Goal: Task Accomplishment & Management: Manage account settings

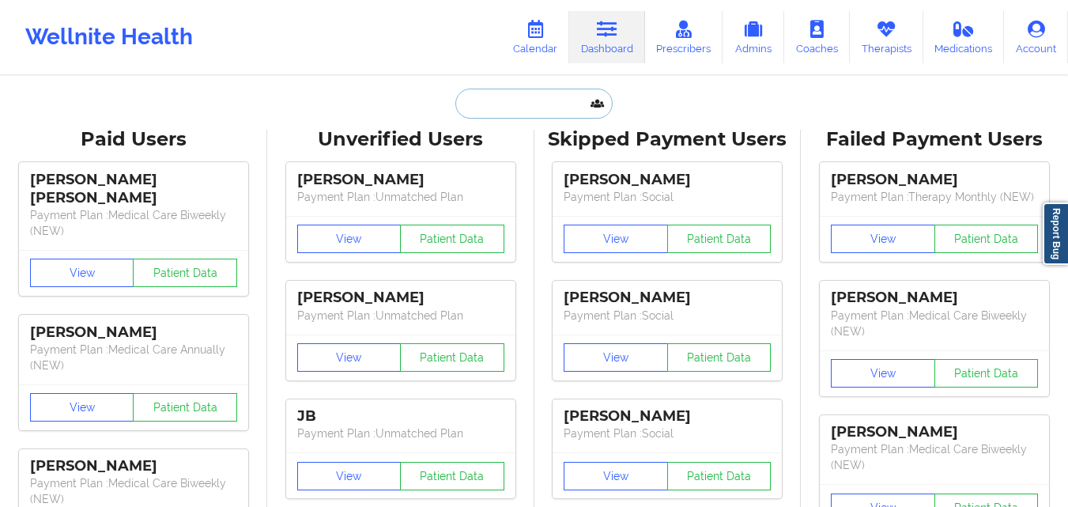
click at [540, 96] on input "text" at bounding box center [533, 103] width 156 height 30
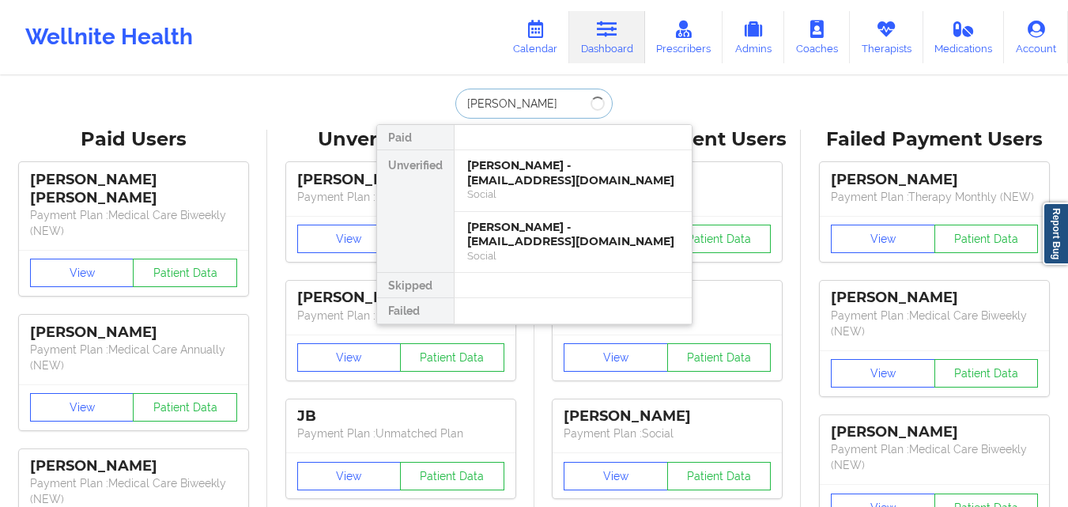
type input "Vanessa Scott"
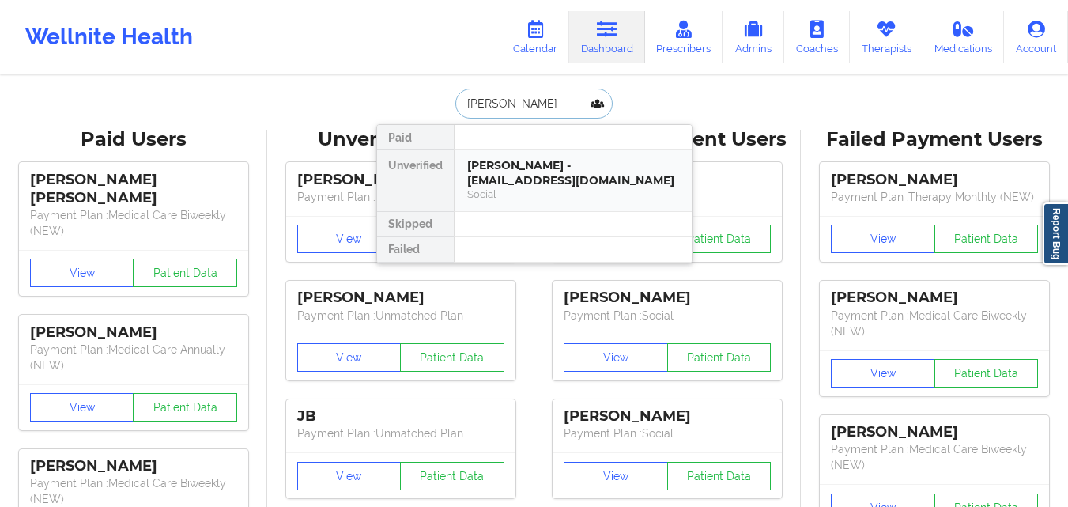
click at [560, 179] on div "Vanessa Scott - vanessaj989@icloud.com" at bounding box center [573, 172] width 212 height 29
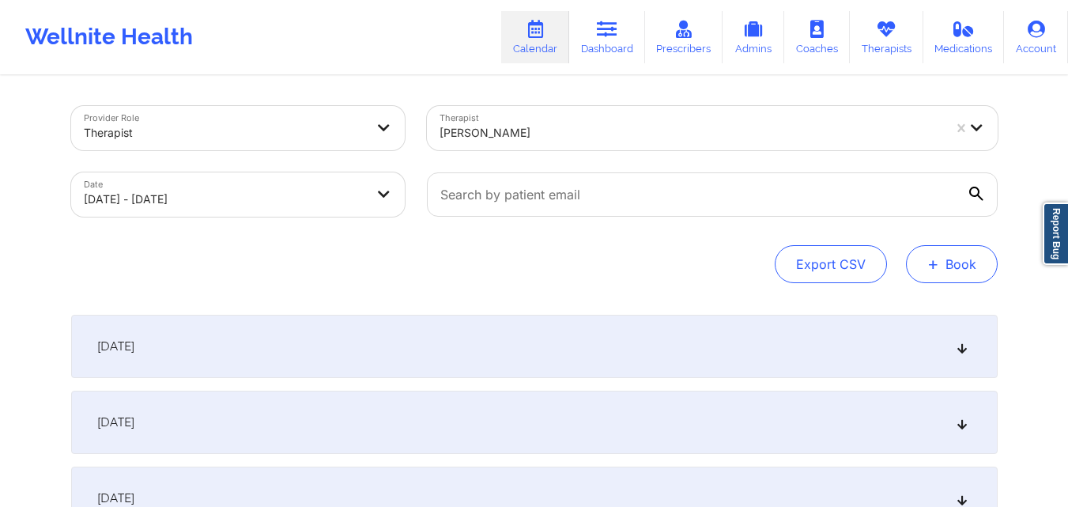
click at [967, 267] on button "+ Book" at bounding box center [952, 264] width 92 height 38
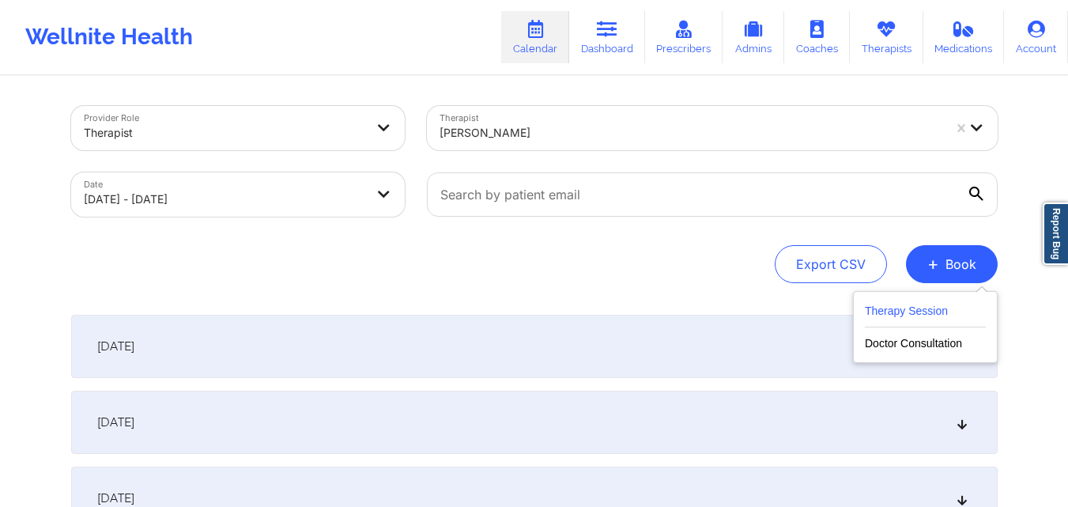
click at [921, 312] on button "Therapy Session" at bounding box center [924, 314] width 121 height 26
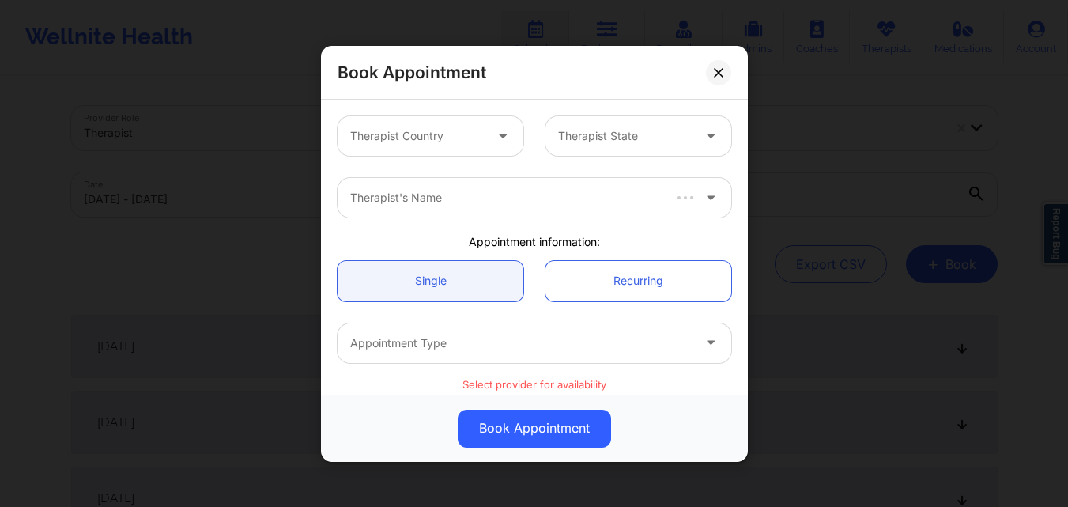
click at [435, 121] on div "Therapist Country" at bounding box center [411, 136] width 148 height 40
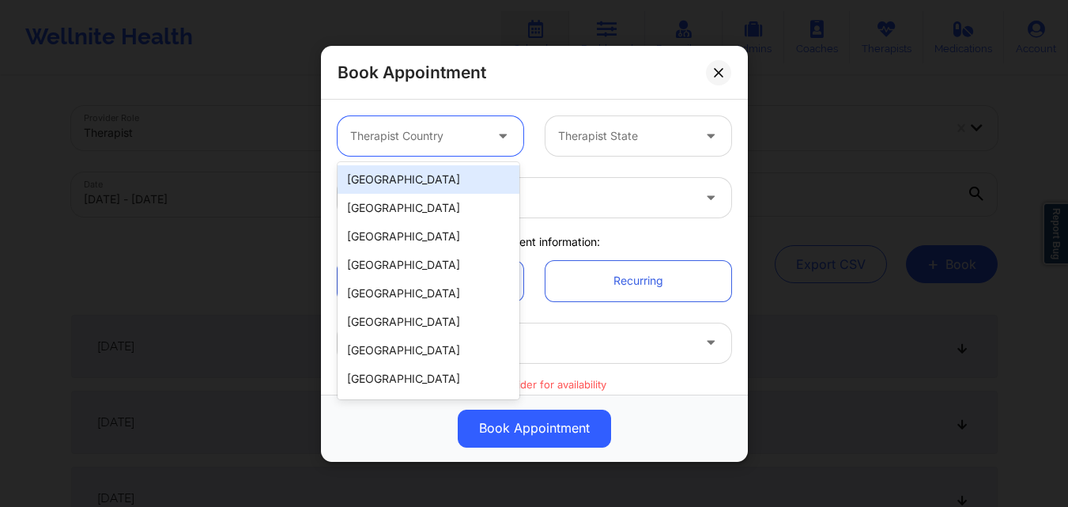
click at [456, 185] on div "[GEOGRAPHIC_DATA]" at bounding box center [428, 179] width 182 height 28
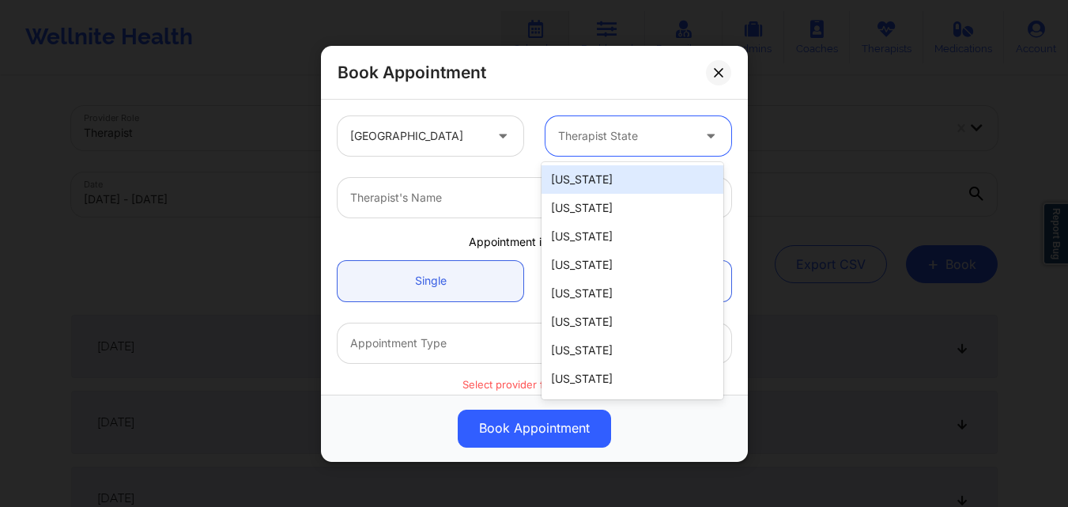
click at [642, 132] on div at bounding box center [625, 135] width 134 height 19
type input "F"
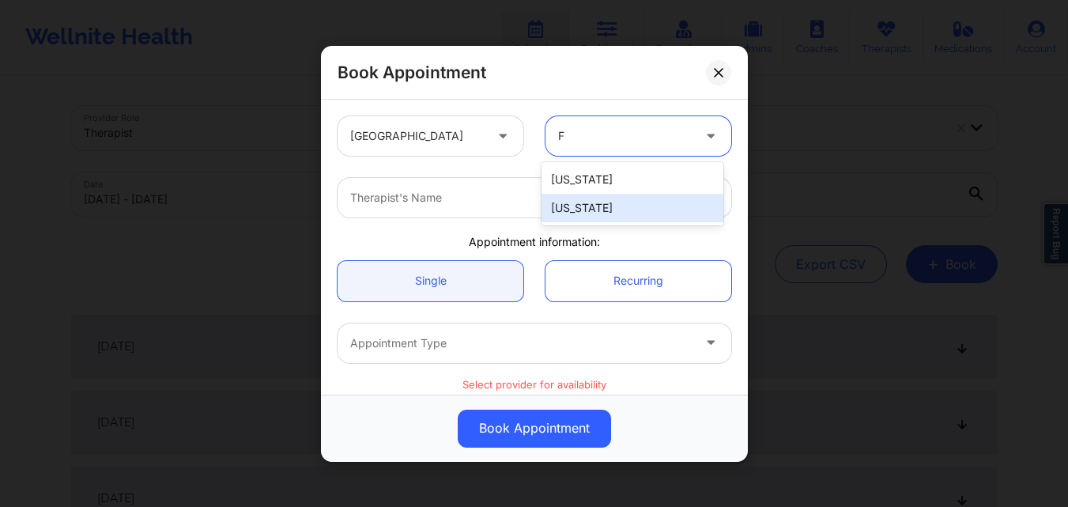
click at [620, 202] on div "[US_STATE]" at bounding box center [632, 208] width 182 height 28
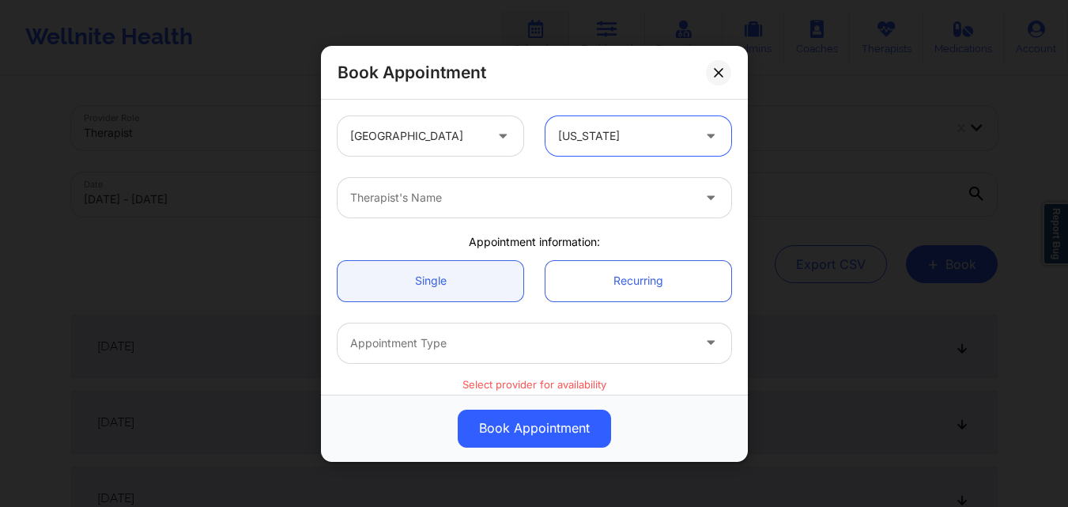
click at [493, 204] on div at bounding box center [520, 197] width 341 height 19
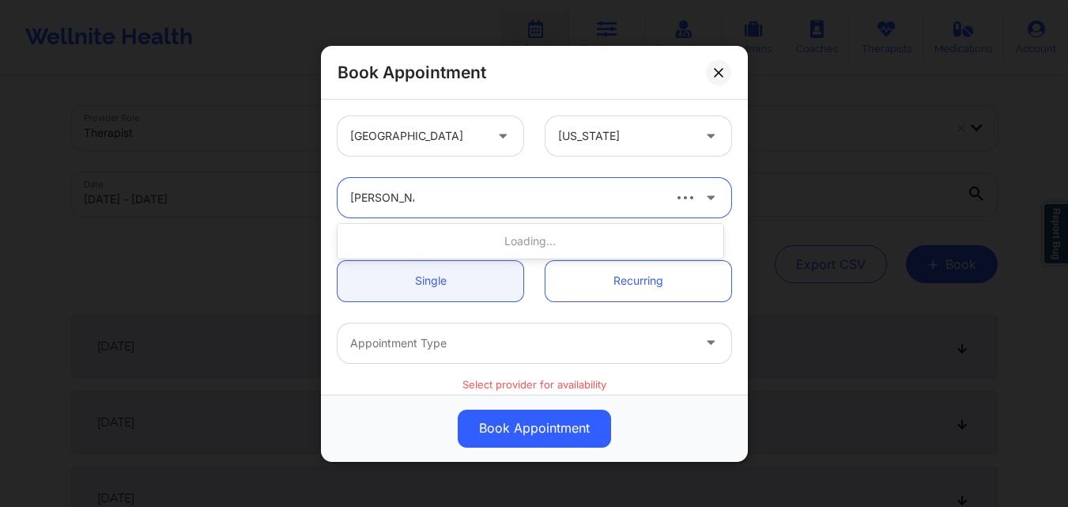
type input "Julia Eusebio"
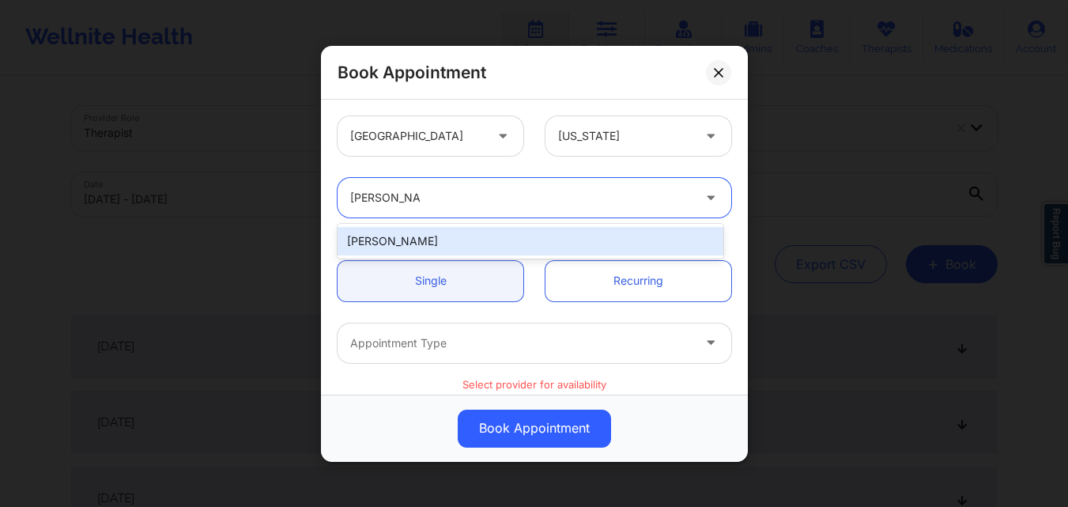
click at [382, 237] on div "Julia Eusebio" at bounding box center [530, 241] width 386 height 28
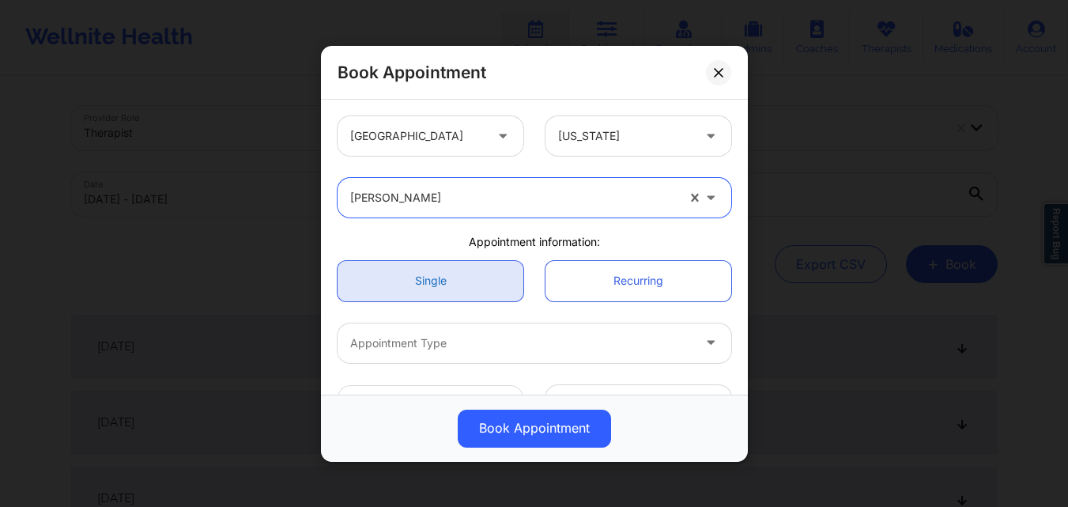
click at [416, 280] on link "Single" at bounding box center [430, 280] width 186 height 40
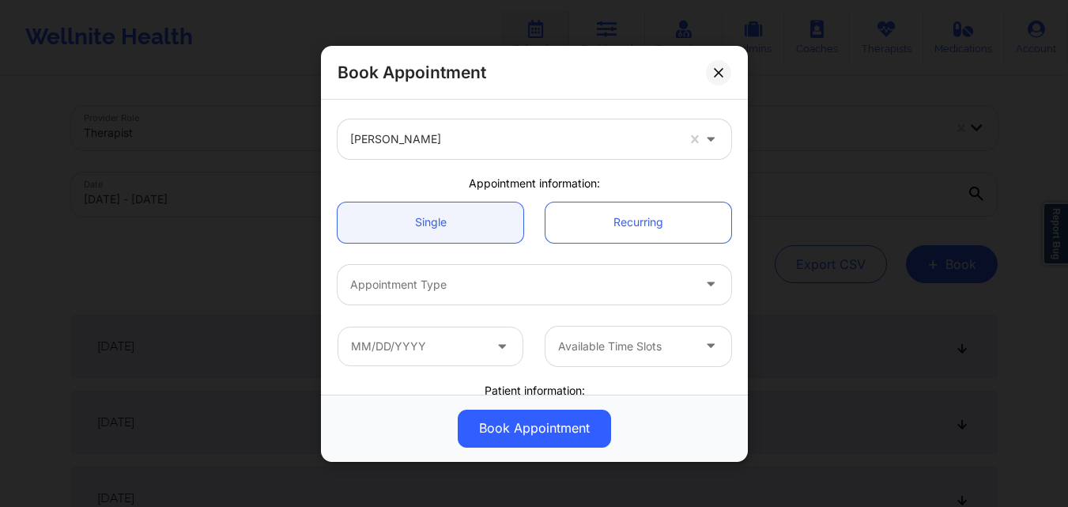
scroll to position [79, 0]
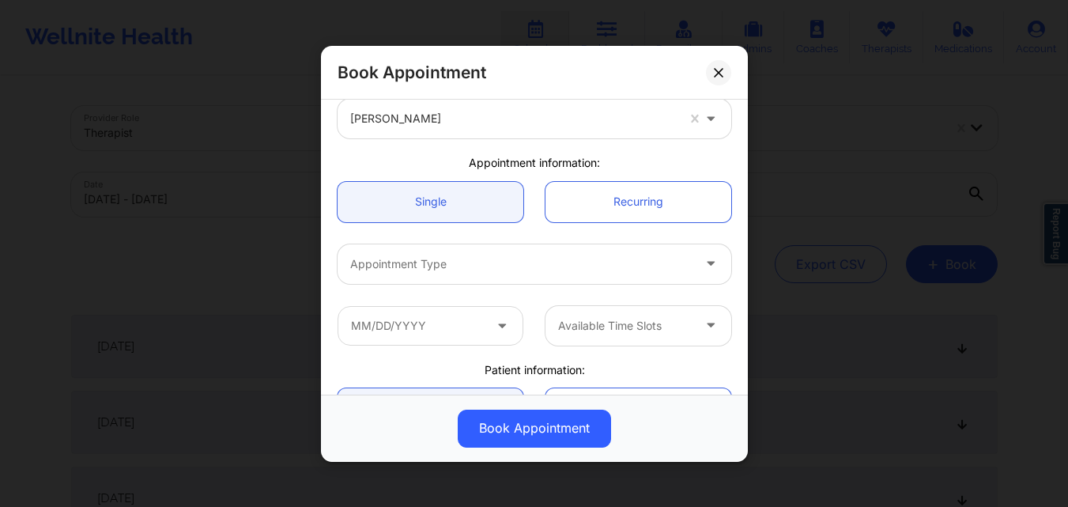
click at [450, 254] on div at bounding box center [520, 263] width 341 height 19
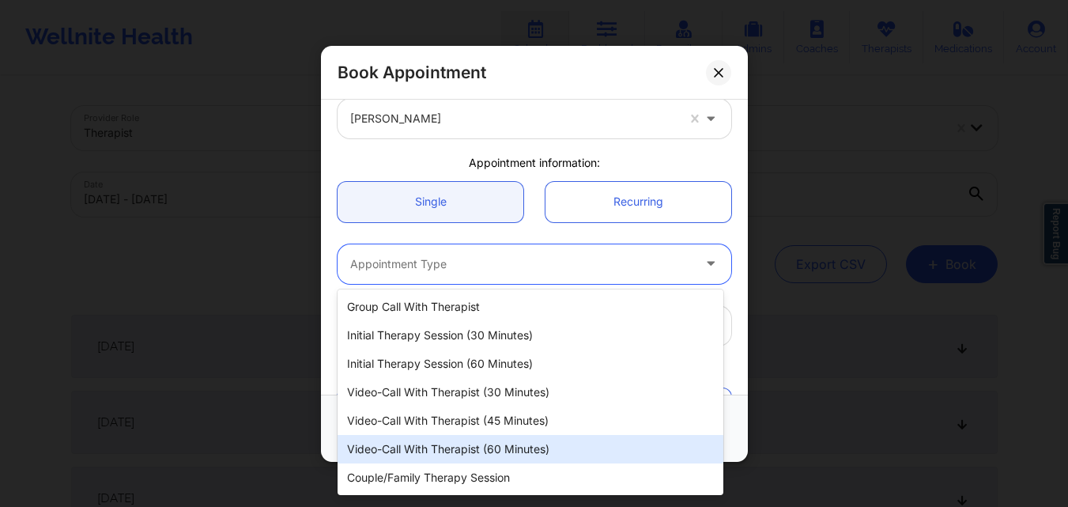
click at [475, 444] on div "Video-Call with Therapist (60 minutes)" at bounding box center [530, 449] width 386 height 28
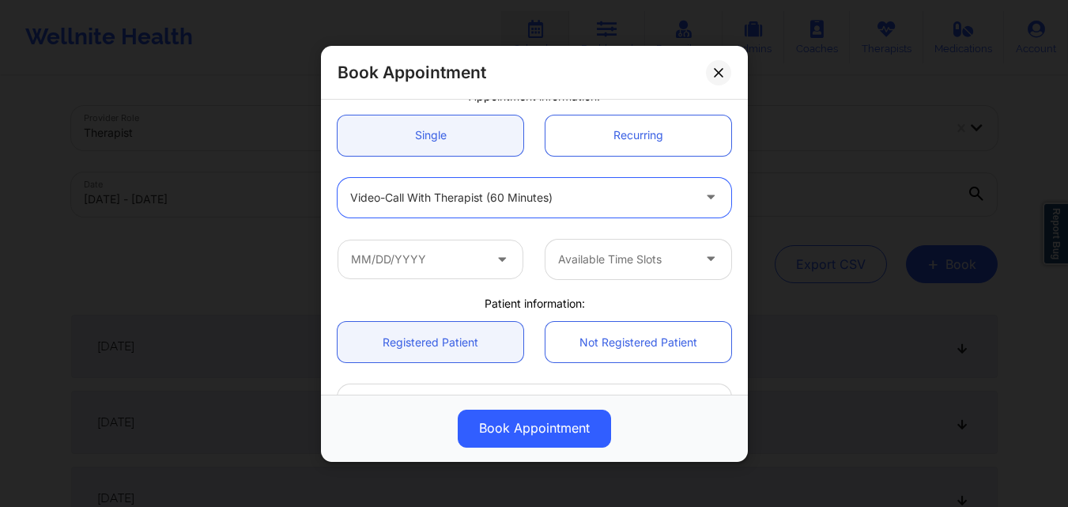
scroll to position [158, 0]
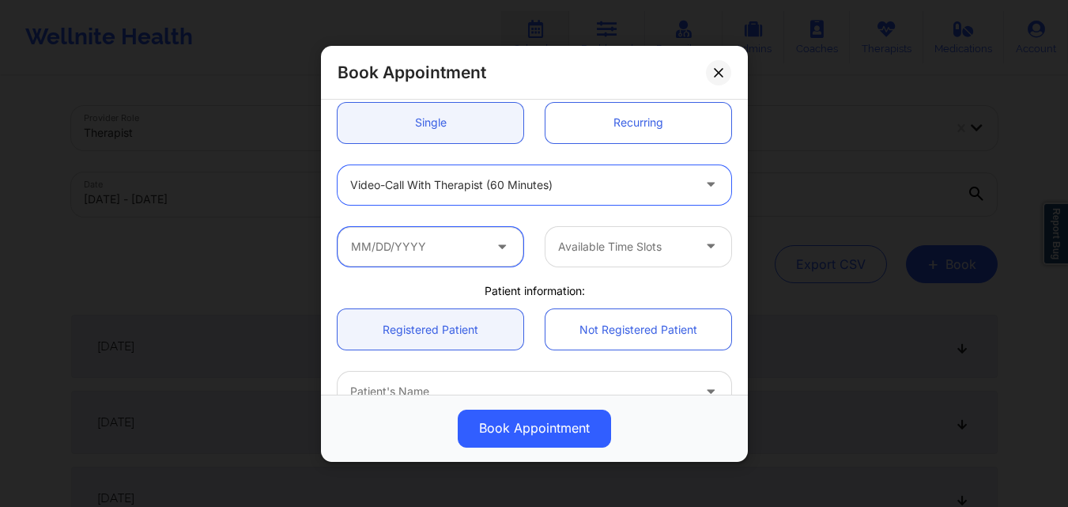
click at [397, 244] on input "text" at bounding box center [430, 246] width 186 height 40
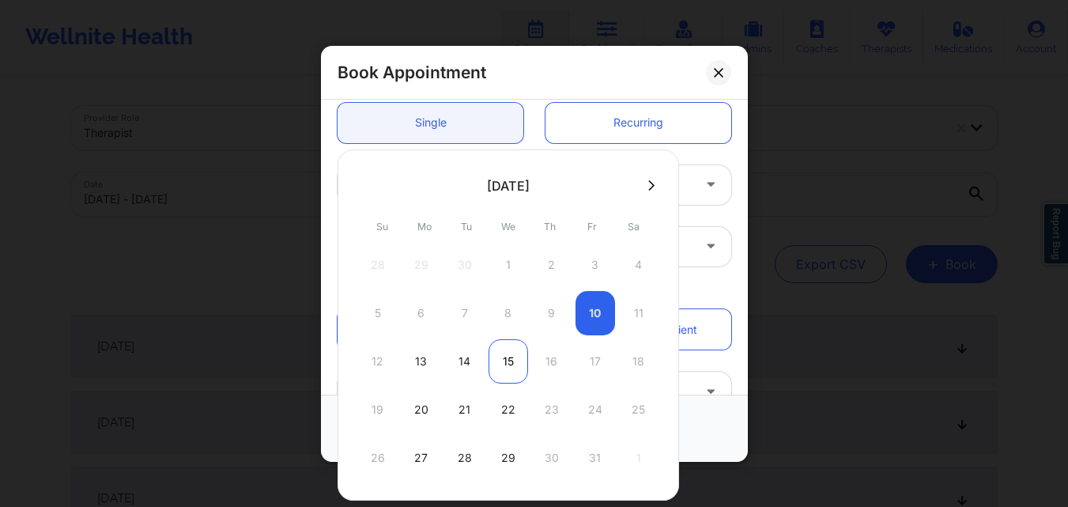
click at [501, 363] on div "15" at bounding box center [508, 361] width 40 height 44
type input "10/15/2025"
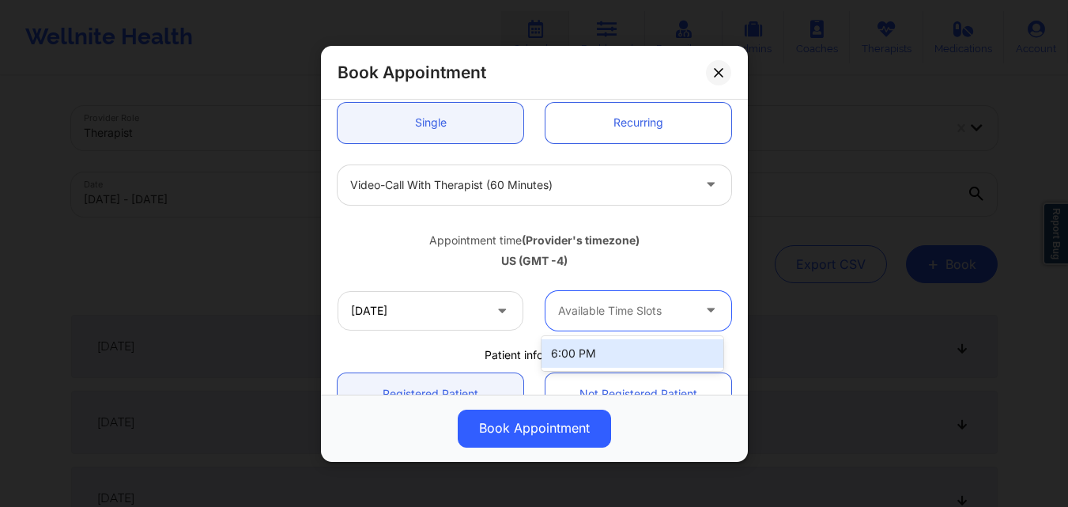
click at [637, 311] on div at bounding box center [625, 310] width 134 height 19
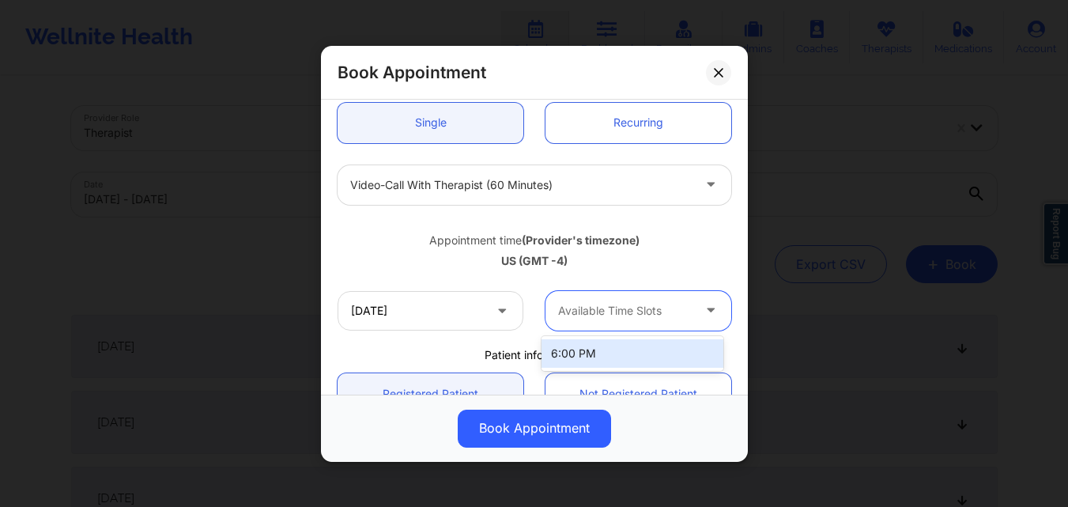
click at [637, 311] on div at bounding box center [625, 310] width 134 height 19
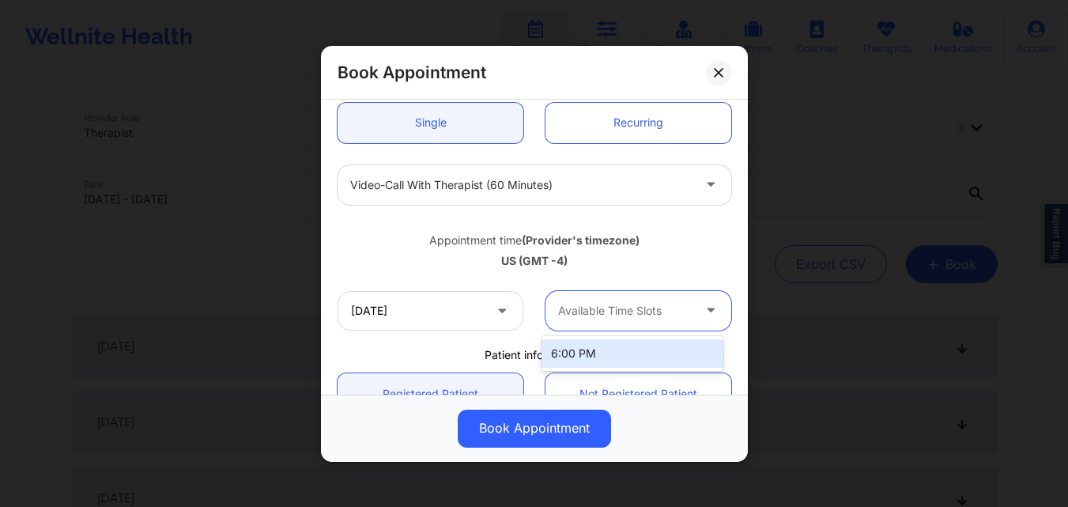
click at [637, 311] on div at bounding box center [625, 310] width 134 height 19
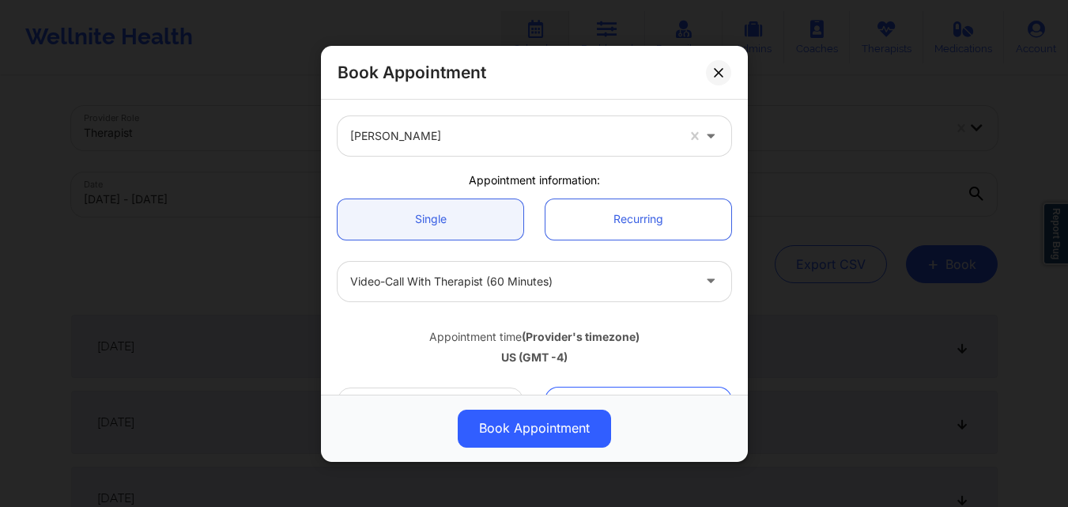
scroll to position [0, 0]
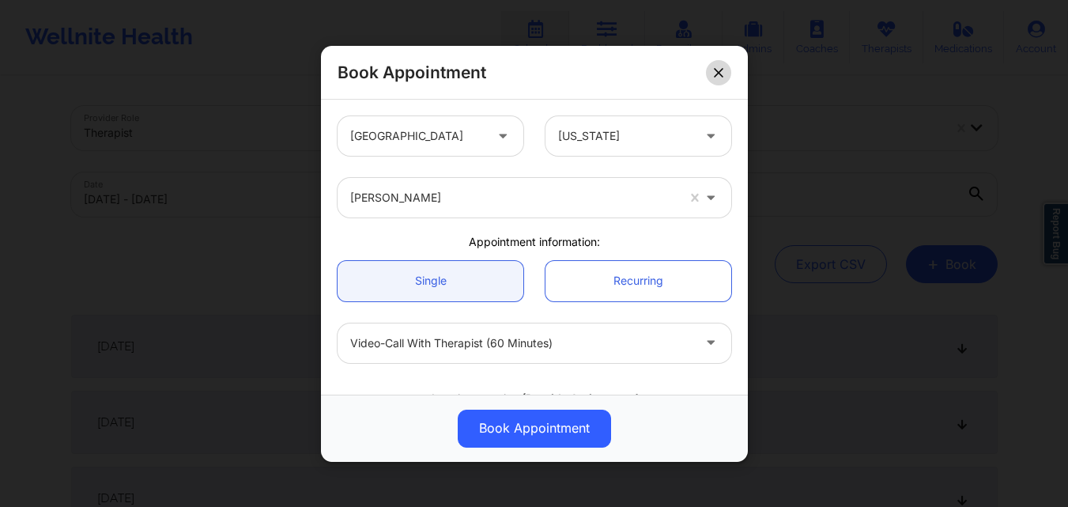
click at [713, 69] on button at bounding box center [718, 71] width 25 height 25
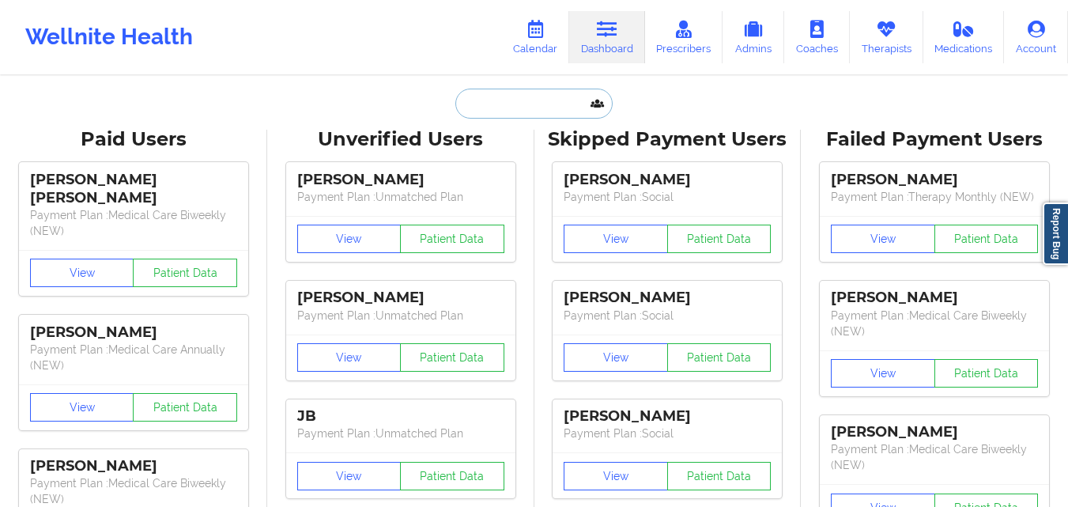
click at [501, 109] on input "text" at bounding box center [533, 103] width 156 height 30
click at [899, 37] on link "Therapists" at bounding box center [885, 37] width 73 height 52
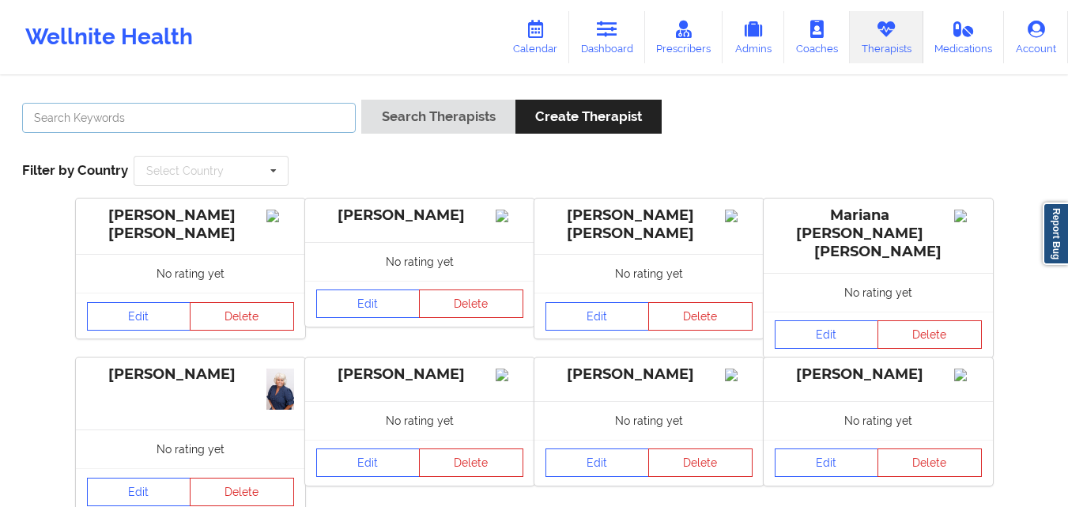
click at [161, 113] on input "text" at bounding box center [188, 118] width 333 height 30
type input "[PERSON_NAME]"
click at [361, 100] on button "Search Therapists" at bounding box center [437, 117] width 153 height 34
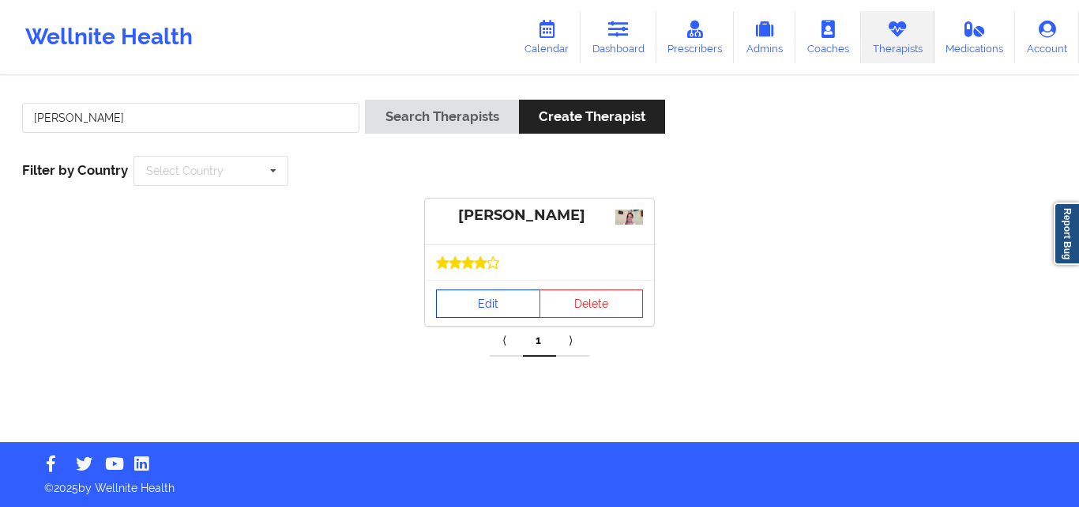
click at [497, 297] on link "Edit" at bounding box center [488, 303] width 104 height 28
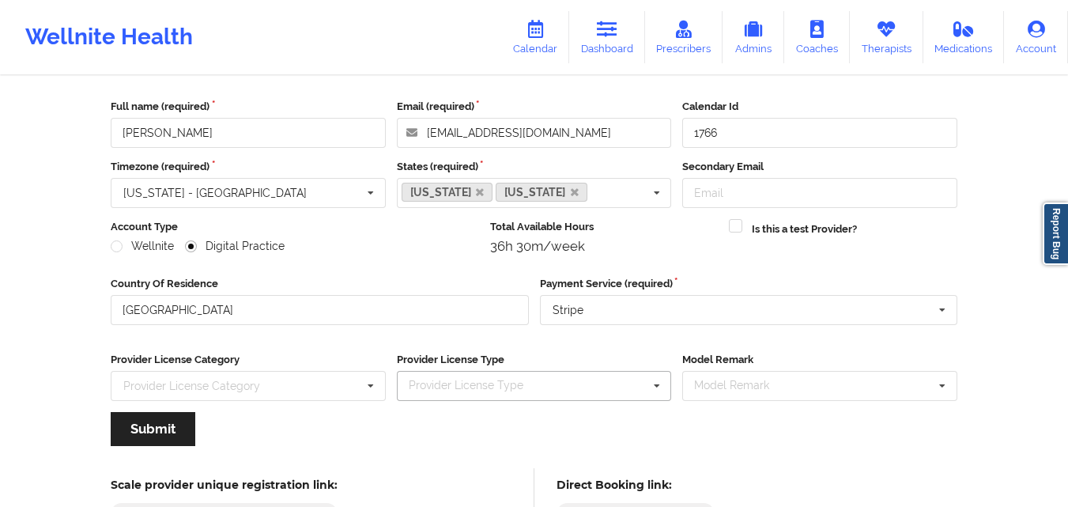
scroll to position [44, 0]
